Goal: Information Seeking & Learning: Learn about a topic

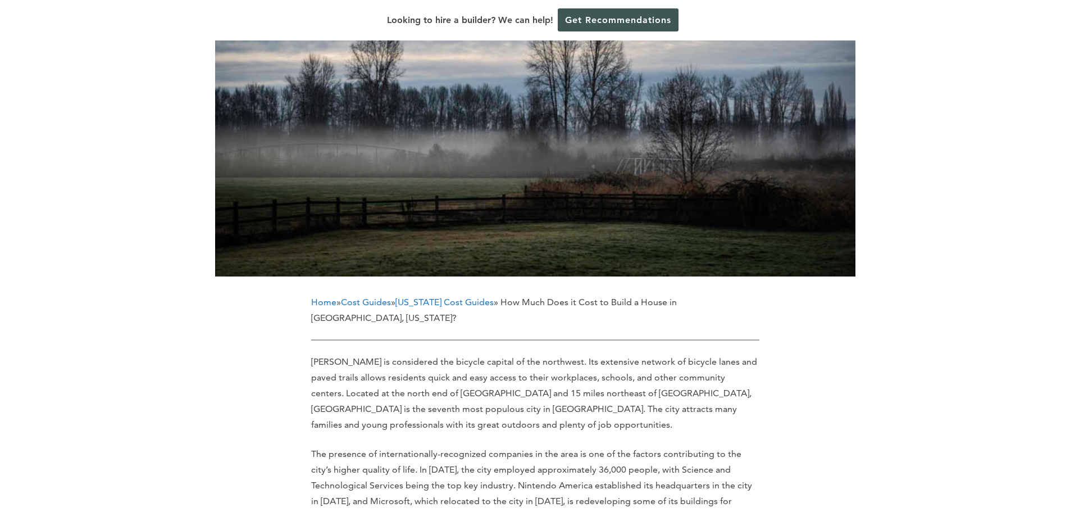
scroll to position [468, 0]
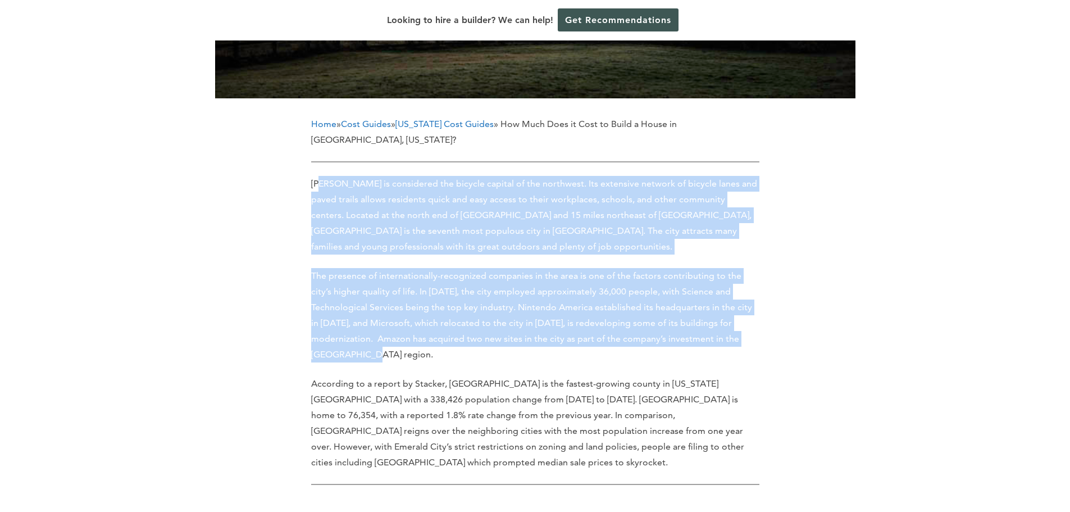
drag, startPoint x: 320, startPoint y: 184, endPoint x: 764, endPoint y: 343, distance: 471.5
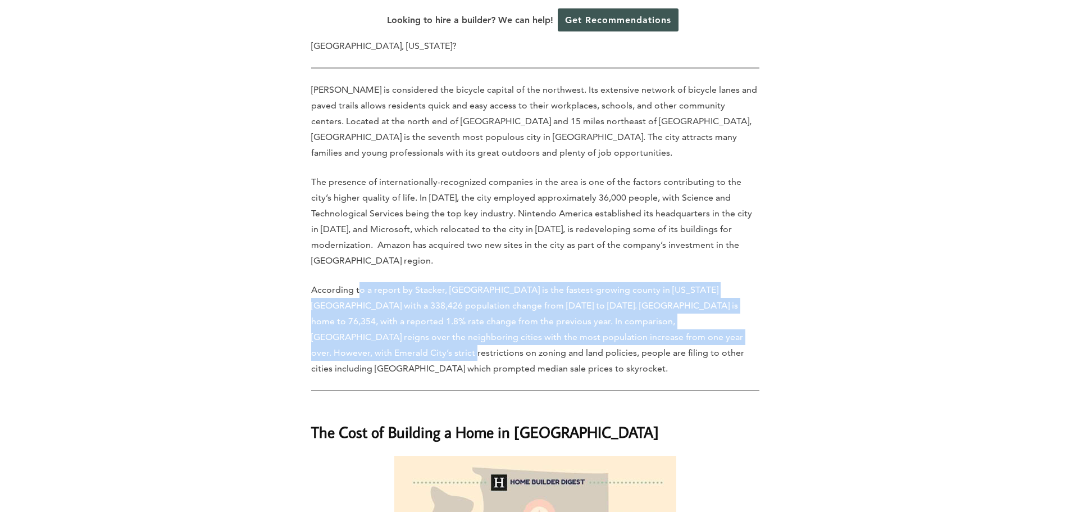
drag, startPoint x: 361, startPoint y: 272, endPoint x: 732, endPoint y: 333, distance: 376.2
click at [734, 329] on p "According to a report by Stacker, [GEOGRAPHIC_DATA] is the fastest-growing coun…" at bounding box center [535, 329] width 448 height 94
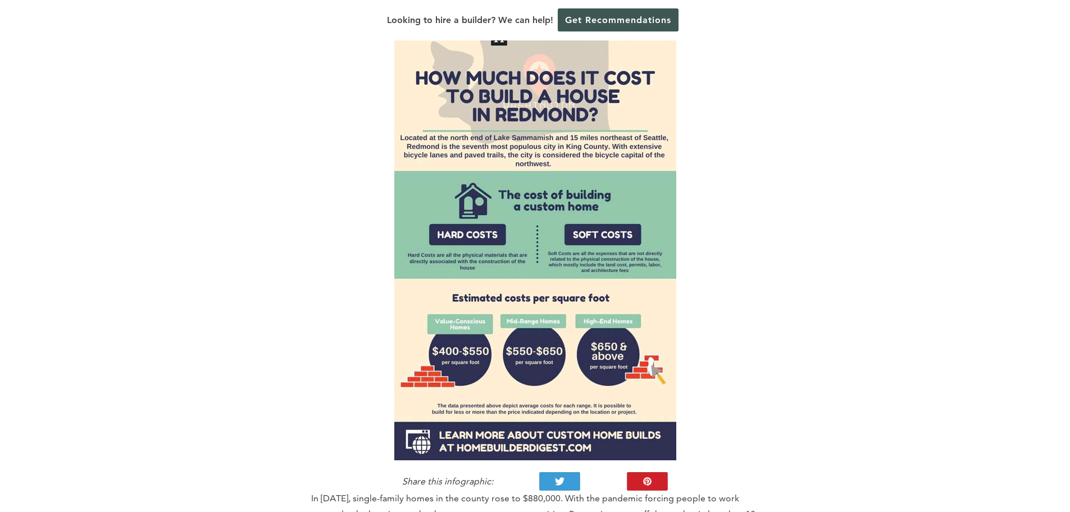
scroll to position [1123, 0]
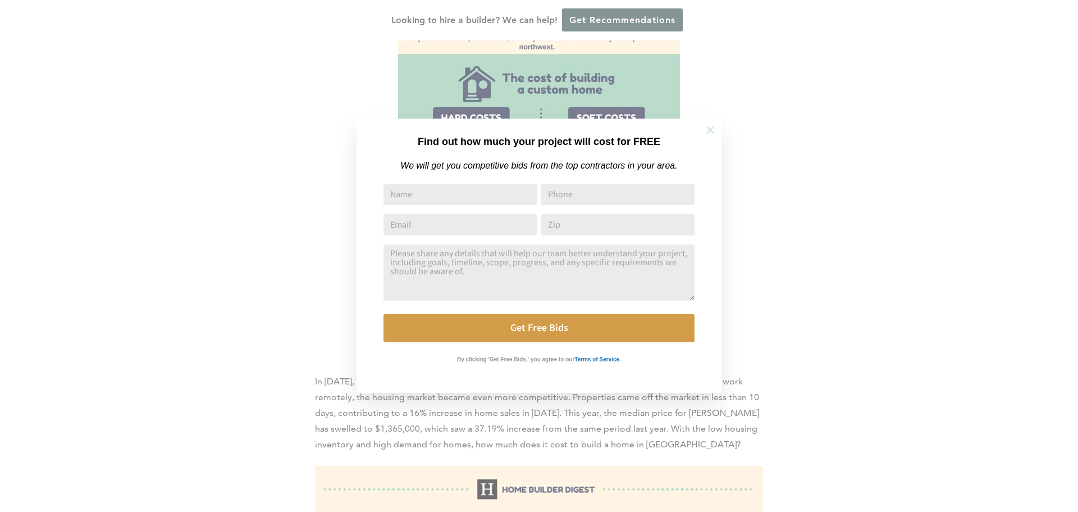
click at [706, 126] on icon at bounding box center [710, 130] width 12 height 12
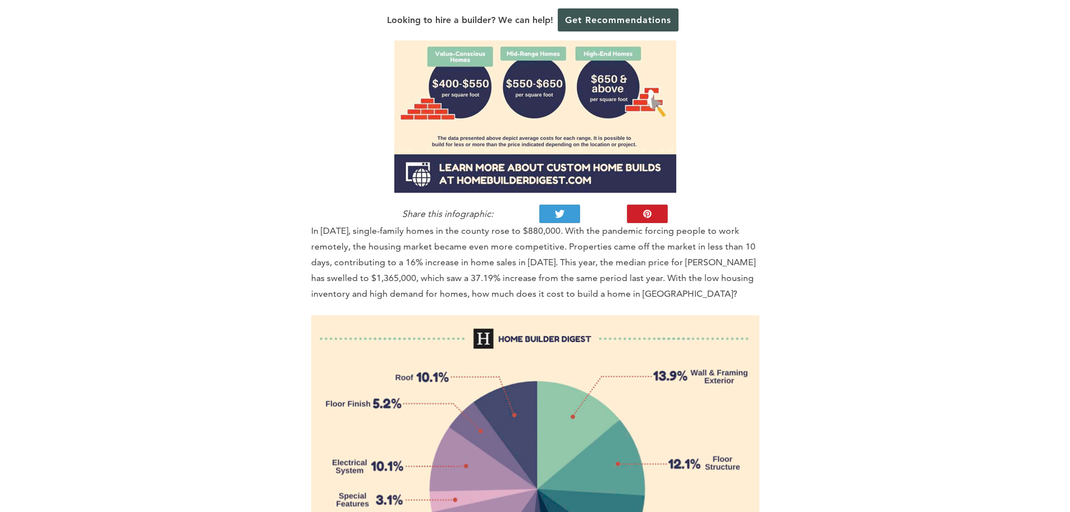
scroll to position [1310, 0]
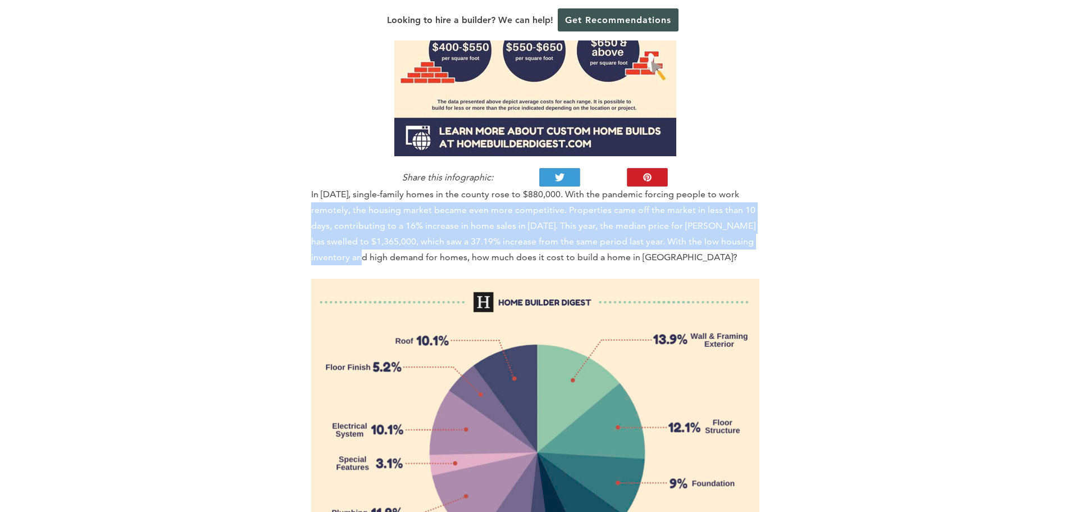
drag, startPoint x: 317, startPoint y: 164, endPoint x: 407, endPoint y: 219, distance: 105.4
click at [407, 219] on p "In [DATE], single-family homes in the county rose to $880,000. With the pandemi…" at bounding box center [535, 225] width 448 height 79
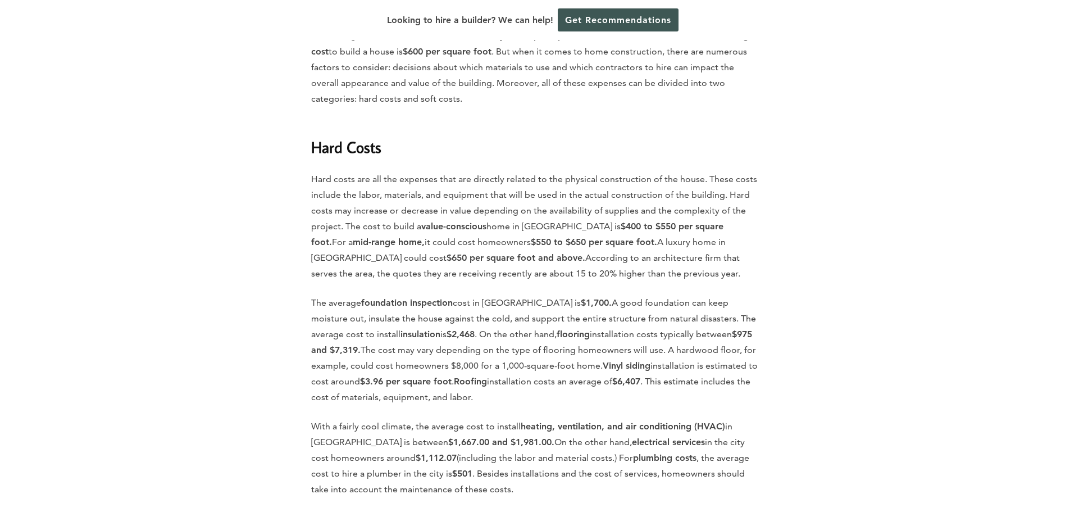
scroll to position [1966, 0]
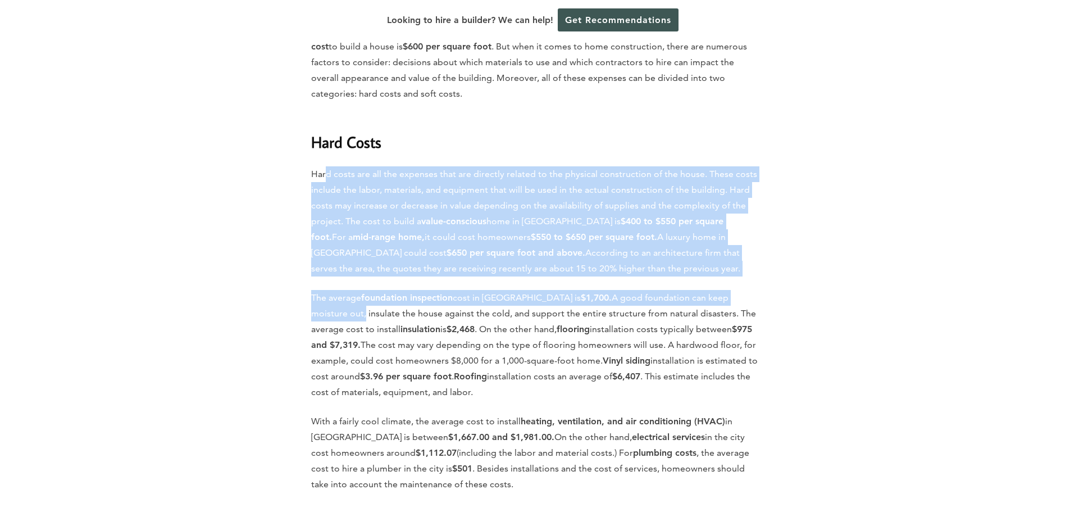
drag, startPoint x: 324, startPoint y: 139, endPoint x: 771, endPoint y: 249, distance: 459.8
click at [612, 290] on p "The average foundation inspection cost in [GEOGRAPHIC_DATA] is $1,700. A good f…" at bounding box center [535, 345] width 448 height 110
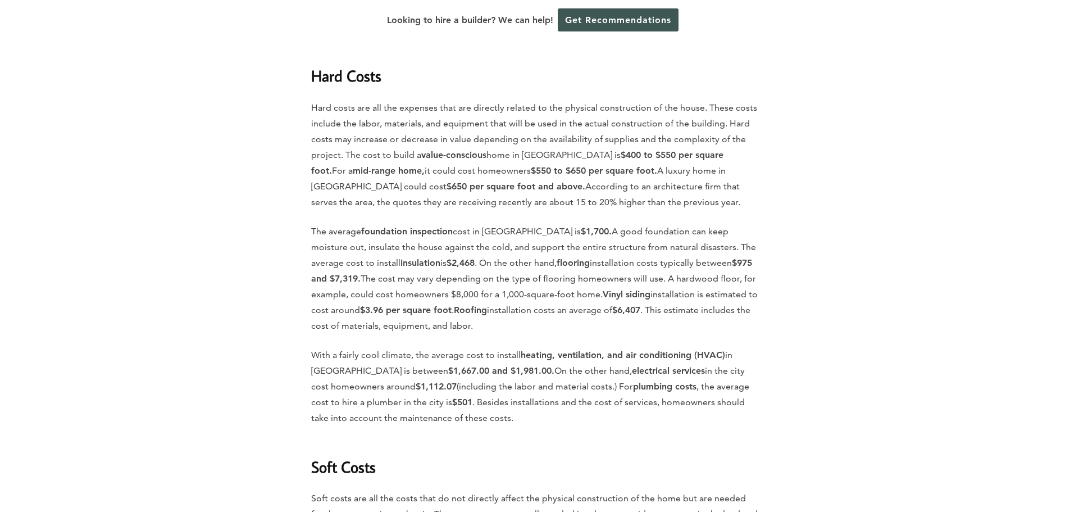
scroll to position [2060, 0]
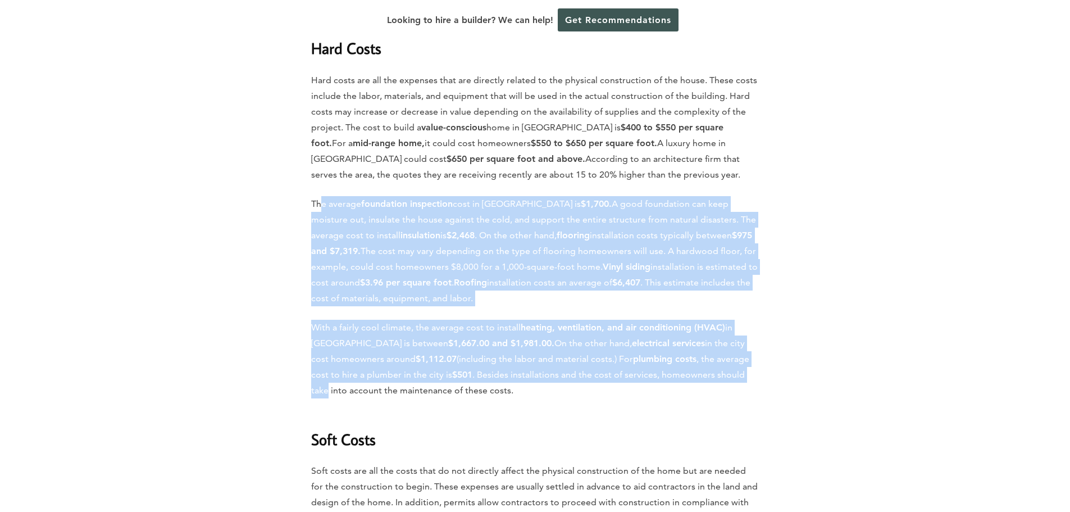
drag, startPoint x: 319, startPoint y: 161, endPoint x: 784, endPoint y: 343, distance: 499.1
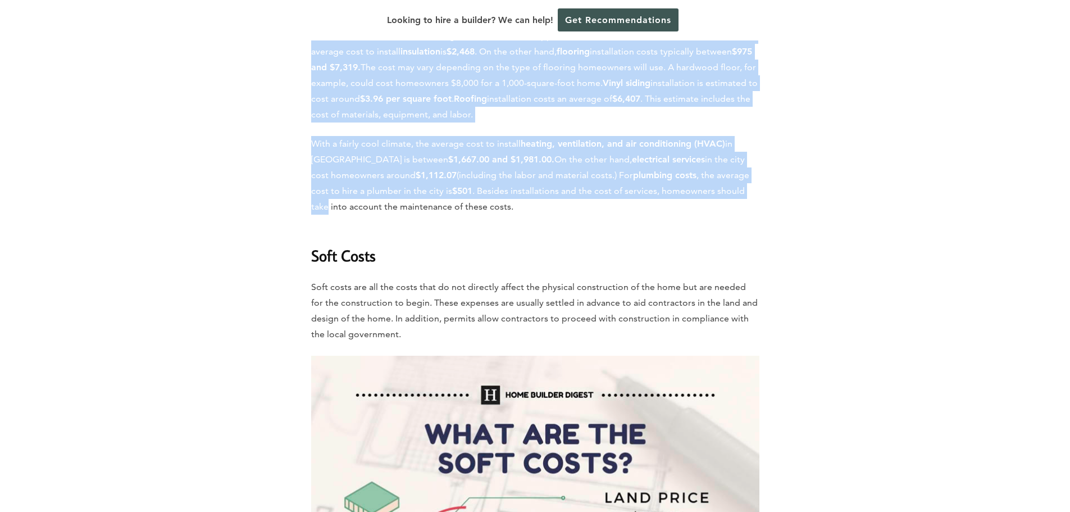
scroll to position [2247, 0]
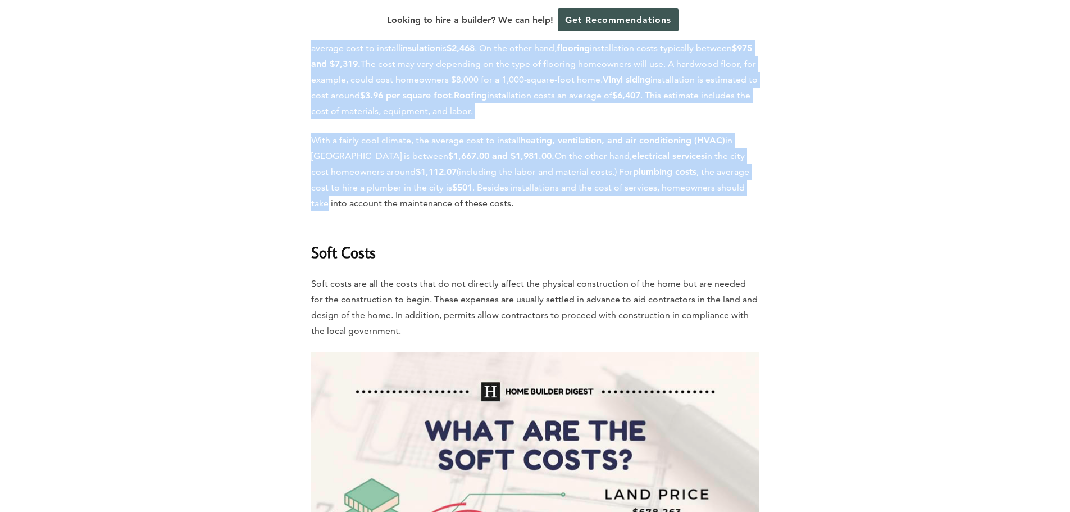
drag, startPoint x: 320, startPoint y: 239, endPoint x: 781, endPoint y: 292, distance: 464.1
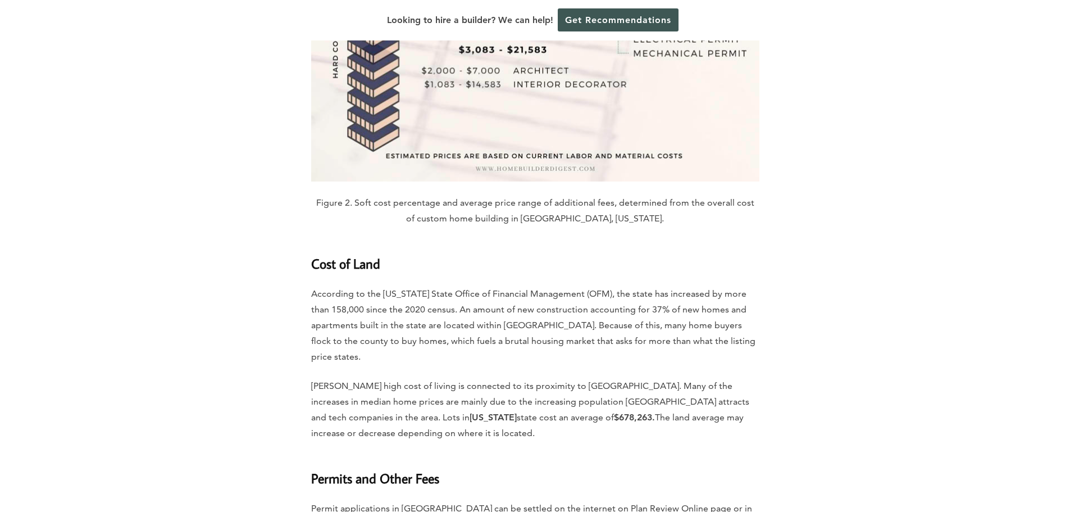
scroll to position [2902, 0]
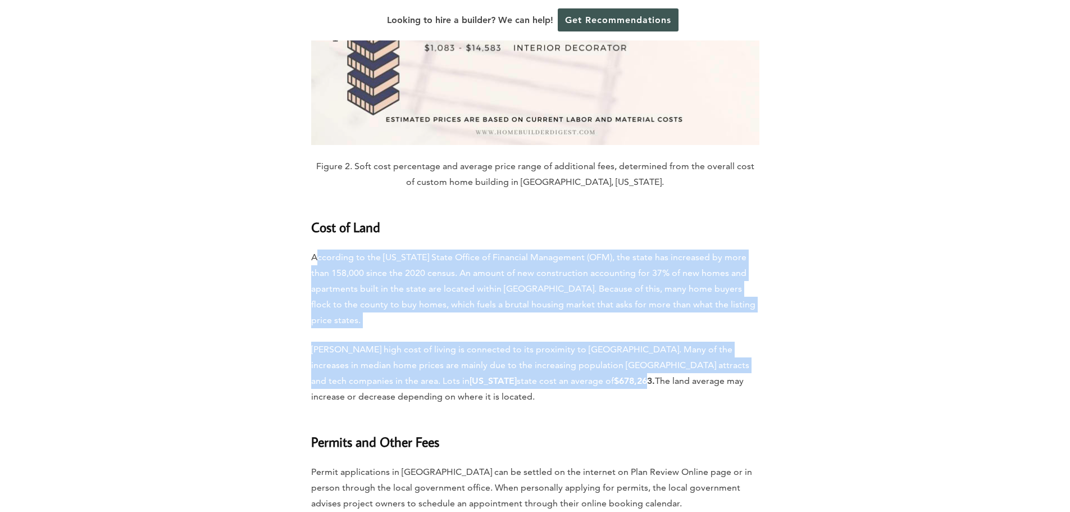
drag, startPoint x: 349, startPoint y: 222, endPoint x: 507, endPoint y: 331, distance: 191.6
click at [378, 341] on p "[PERSON_NAME] high cost of living is connected to its proximity to [GEOGRAPHIC_…" at bounding box center [535, 372] width 448 height 63
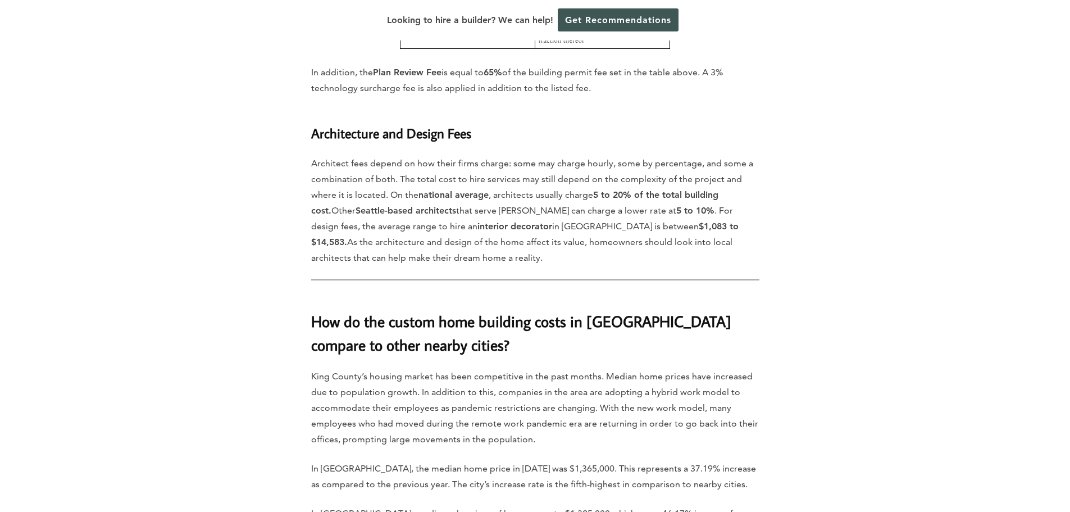
scroll to position [3745, 0]
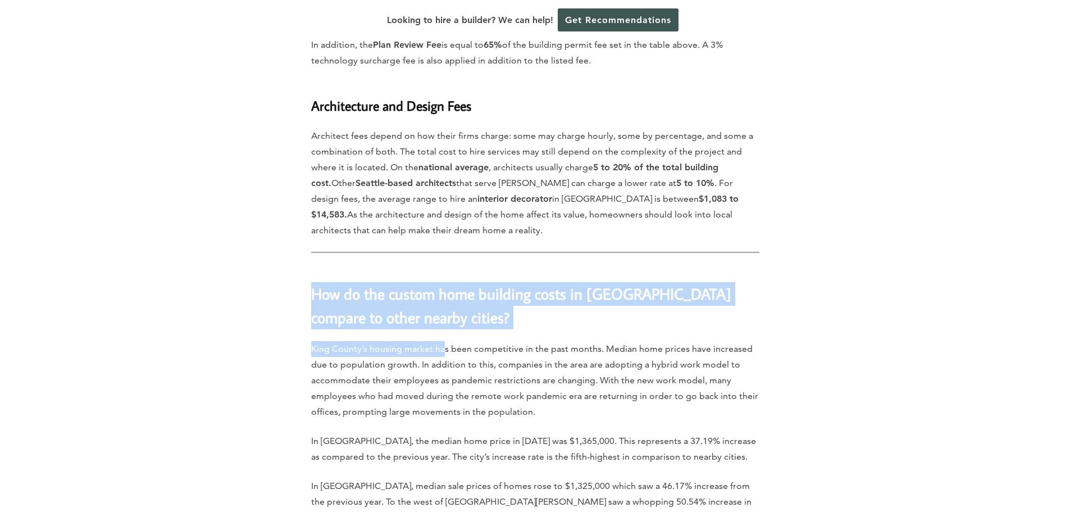
drag, startPoint x: 296, startPoint y: 235, endPoint x: 444, endPoint y: 283, distance: 155.1
click at [397, 341] on p "King County’s housing market has been competitive in the past months. Median ho…" at bounding box center [535, 380] width 448 height 79
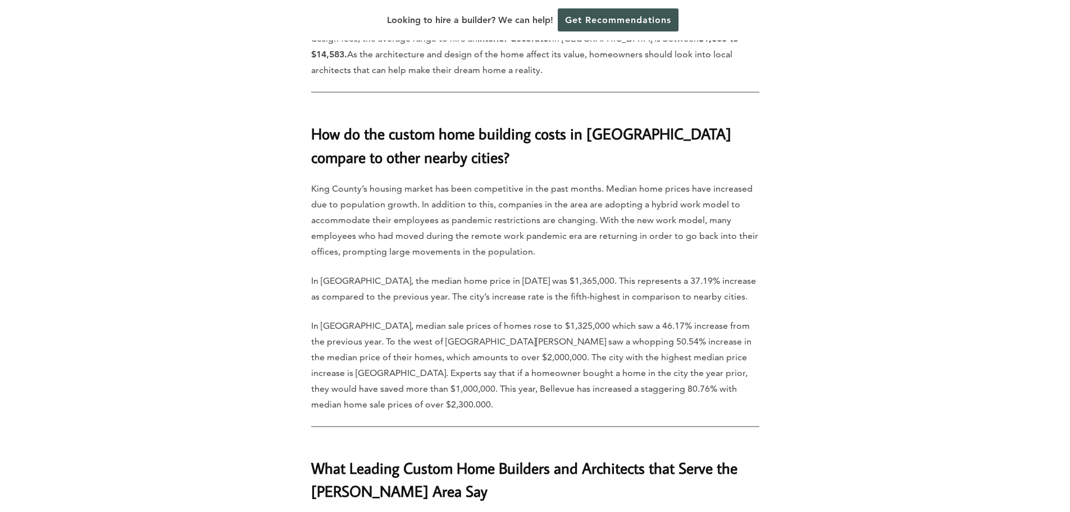
scroll to position [3932, 0]
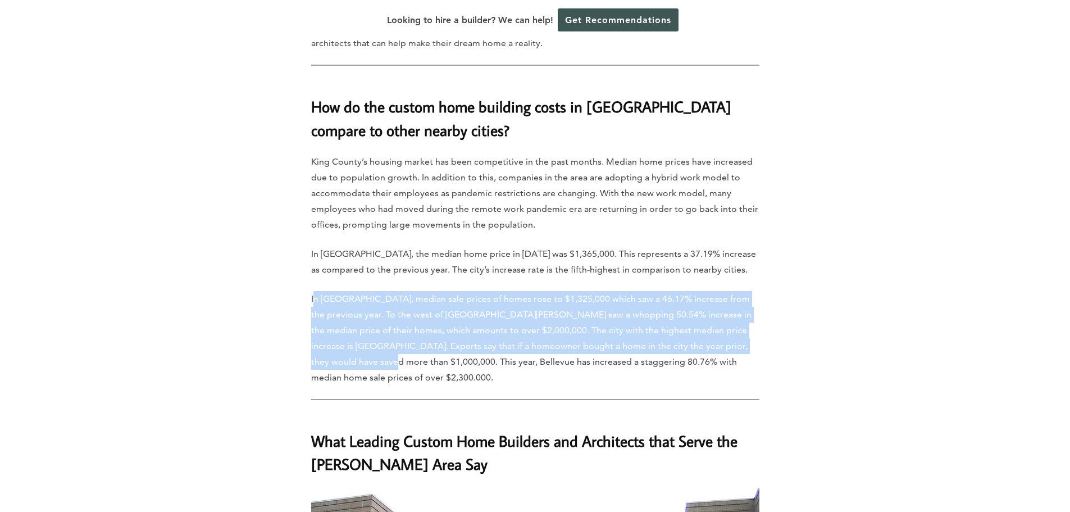
drag, startPoint x: 312, startPoint y: 244, endPoint x: 750, endPoint y: 298, distance: 440.8
click at [750, 298] on p "In [GEOGRAPHIC_DATA], median sale prices of homes rose to $1,325,000 which saw …" at bounding box center [535, 338] width 448 height 94
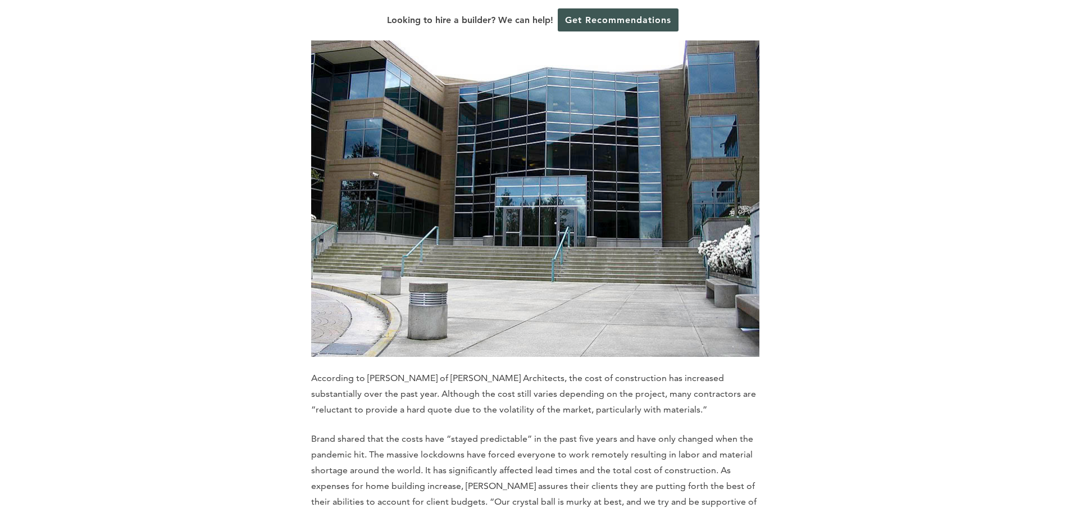
scroll to position [4680, 0]
